Goal: Task Accomplishment & Management: Manage account settings

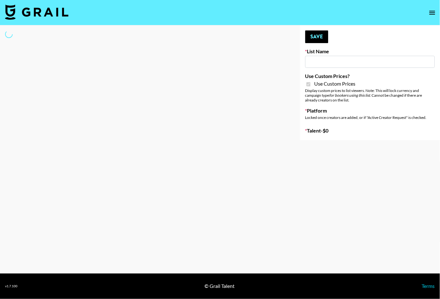
type input "Jinx Fall Campaign"
checkbox input "true"
select select "Brand"
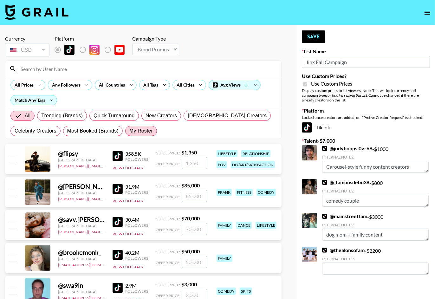
click at [143, 133] on span "My Roster" at bounding box center [140, 131] width 23 height 8
click at [129, 131] on input "My Roster" at bounding box center [129, 131] width 0 height 0
radio input "true"
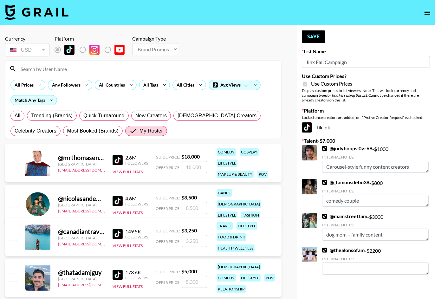
click at [191, 167] on input "number" at bounding box center [194, 167] width 25 height 12
checkbox input "true"
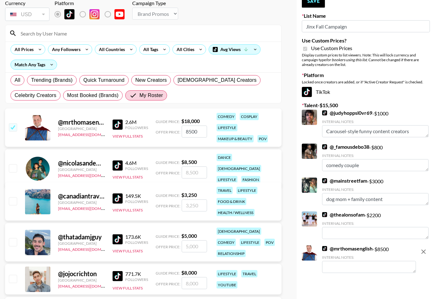
scroll to position [44, 0]
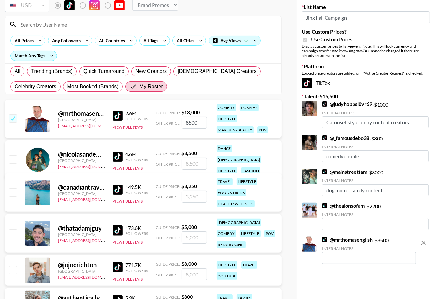
type input "8500"
click at [337, 259] on textarea at bounding box center [369, 258] width 94 height 12
type textarea "comedy and dog guest apperance"
type textarea "apperance"
type textarea "comedy and dog guest appearance"
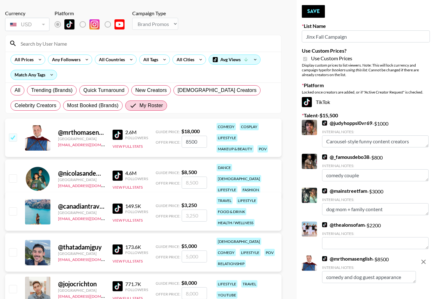
scroll to position [0, 0]
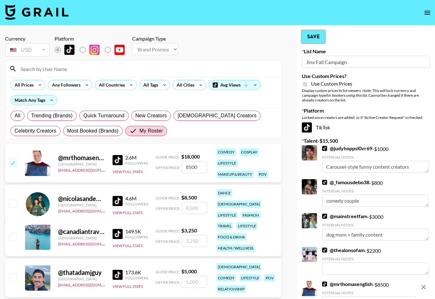
click at [318, 38] on button "Save" at bounding box center [313, 36] width 23 height 13
